Goal: Obtain resource: Download file/media

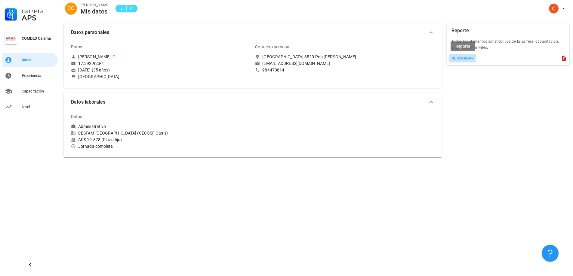
click at [459, 57] on div "descargar" at bounding box center [462, 58] width 23 height 4
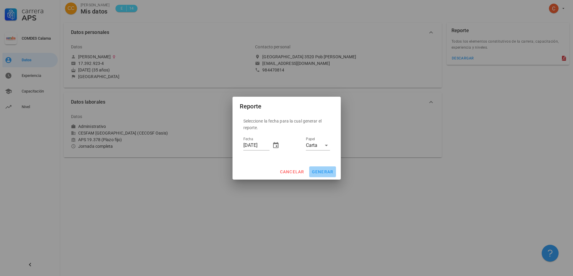
click at [315, 171] on span "generar" at bounding box center [322, 172] width 22 height 5
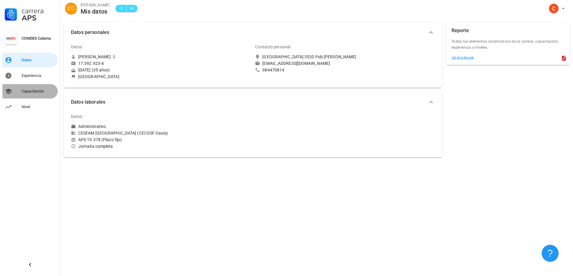
click at [34, 95] on div "Capacitación" at bounding box center [39, 92] width 34 height 10
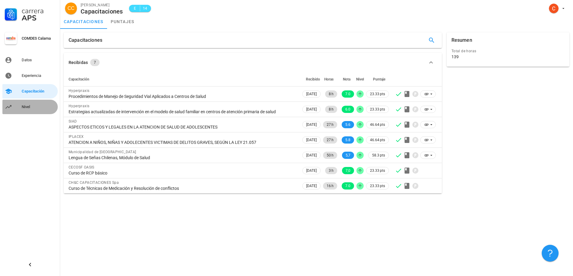
click at [32, 108] on div "Nivel" at bounding box center [39, 107] width 34 height 5
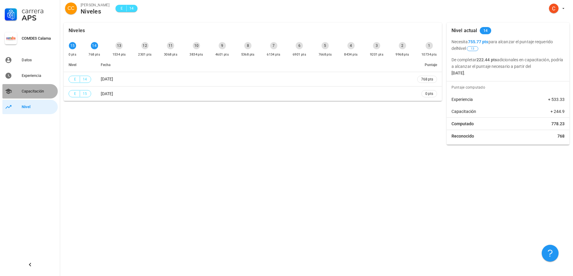
click at [34, 90] on div "Capacitación" at bounding box center [39, 91] width 34 height 5
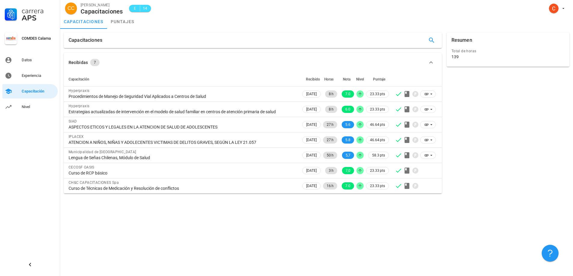
click at [29, 100] on div "Carrera APS COMDES Calama Datos Experiencia Capacitación Nivel" at bounding box center [30, 57] width 60 height 114
click at [30, 102] on link "Nivel" at bounding box center [29, 107] width 55 height 14
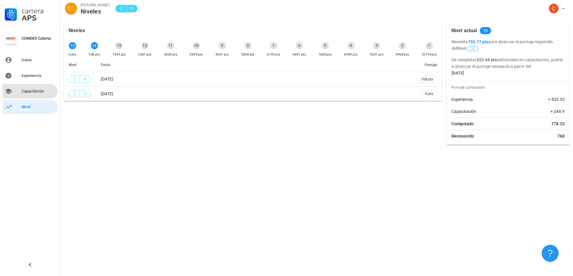
click at [27, 94] on div "Capacitación" at bounding box center [39, 92] width 34 height 10
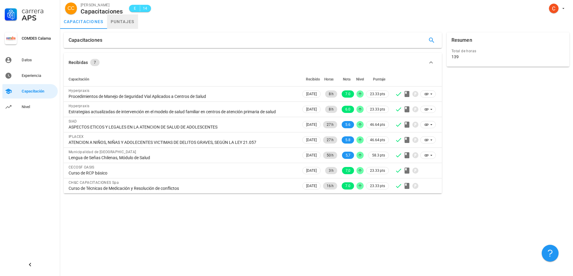
click at [116, 23] on link "puntajes" at bounding box center [122, 21] width 31 height 14
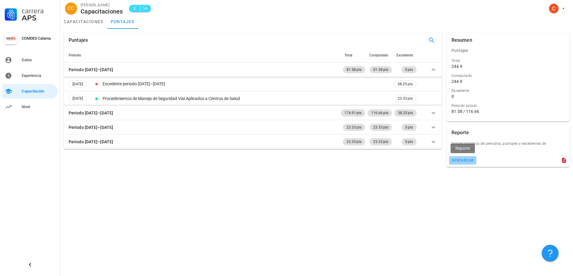
click at [460, 158] on button "descargar" at bounding box center [462, 160] width 27 height 8
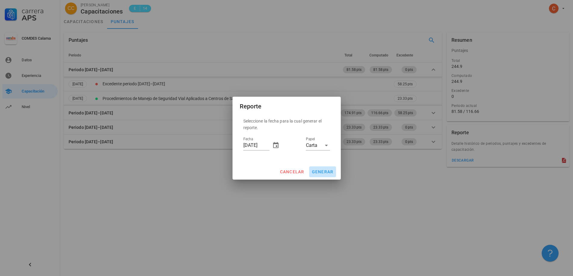
click at [319, 170] on span "generar" at bounding box center [322, 172] width 22 height 5
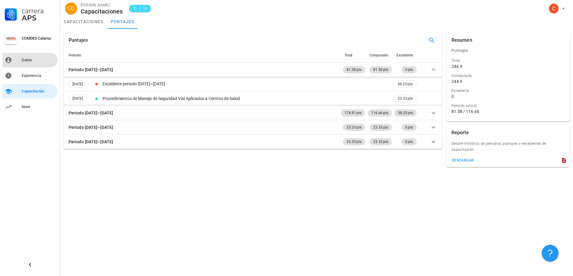
click at [26, 64] on div "Datos" at bounding box center [39, 60] width 34 height 10
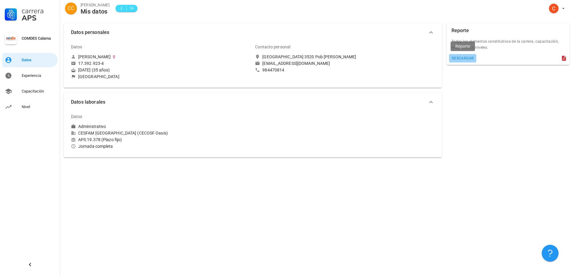
click at [469, 58] on div "descargar" at bounding box center [462, 58] width 23 height 4
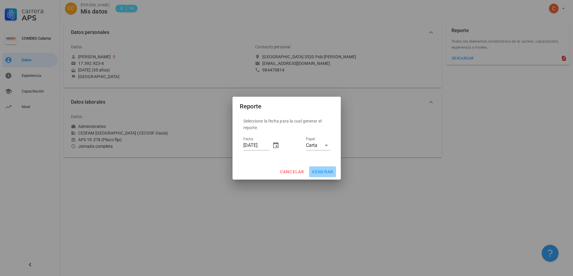
click at [318, 171] on span "generar" at bounding box center [322, 172] width 22 height 5
